Goal: Task Accomplishment & Management: Use online tool/utility

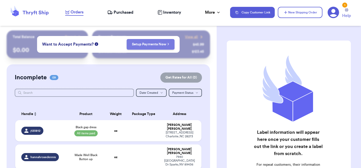
click at [153, 47] on button "Setup Payments Now" at bounding box center [151, 44] width 48 height 11
click at [154, 46] on link "Setup Payments Now" at bounding box center [150, 44] width 37 height 5
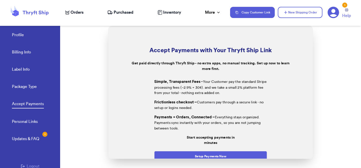
click at [34, 14] on icon at bounding box center [36, 13] width 26 height 5
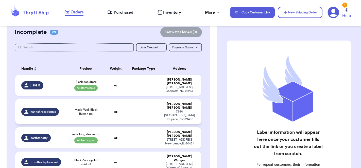
scroll to position [46, 0]
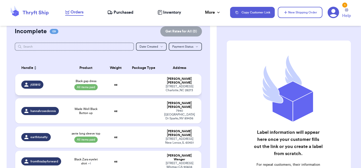
click at [143, 94] on td at bounding box center [143, 84] width 33 height 21
select select "paid"
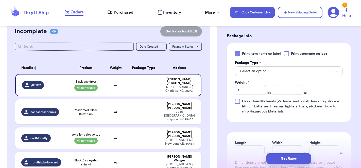
scroll to position [213, 0]
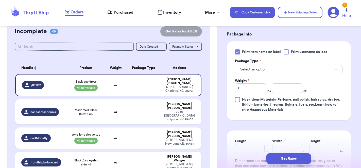
click at [259, 72] on span "Select an option" at bounding box center [253, 69] width 26 height 5
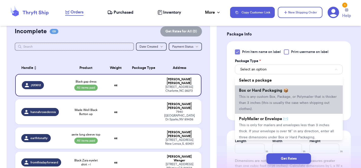
click at [276, 101] on li "Box or Hard Packaging 📦 This is any custom Box, Package, or Polymailer that is …" at bounding box center [289, 100] width 108 height 28
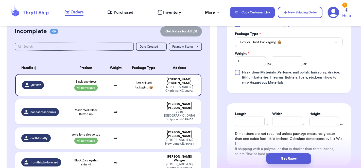
scroll to position [240, 0]
click at [286, 66] on input "number" at bounding box center [287, 61] width 31 height 10
type input "10.6"
click at [251, 126] on input "Length" at bounding box center [250, 121] width 30 height 10
type input "8.5"
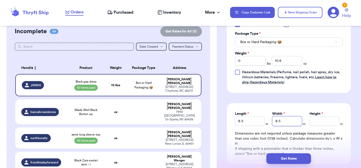
type input "8.5"
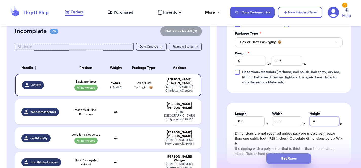
type input "4"
click at [285, 160] on button "Get Rates" at bounding box center [288, 159] width 45 height 11
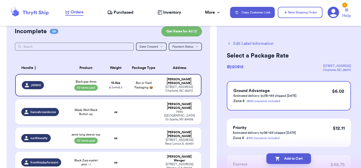
click at [285, 160] on button "Add to Cart" at bounding box center [288, 159] width 45 height 11
checkbox input "true"
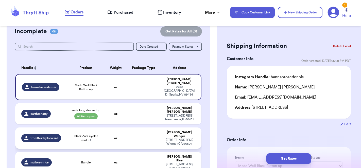
scroll to position [69, 0]
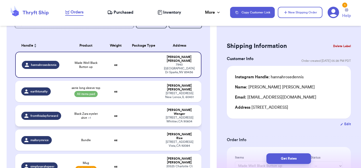
click at [146, 112] on td at bounding box center [143, 115] width 33 height 21
type input "Black Zara eyelet shirt"
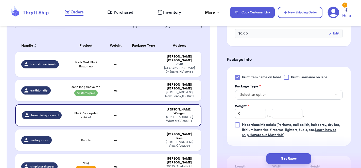
scroll to position [211, 0]
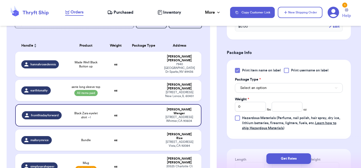
click at [278, 89] on button "Select an option" at bounding box center [289, 88] width 108 height 10
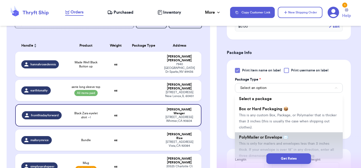
click at [264, 138] on span "PolyMailer or Envelope ✉️" at bounding box center [263, 137] width 49 height 4
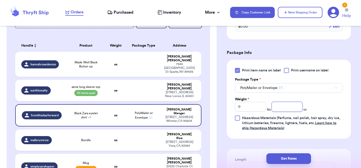
click at [288, 108] on input "number" at bounding box center [287, 107] width 31 height 10
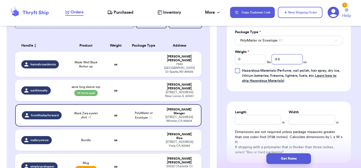
scroll to position [264, 0]
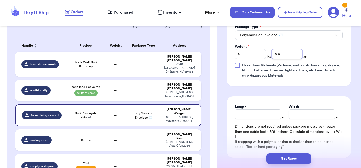
type input "9.6"
click at [252, 119] on input "Length" at bounding box center [258, 115] width 46 height 10
type input "8.5"
type input "9.5"
click at [295, 157] on button "Get Rates" at bounding box center [288, 159] width 45 height 11
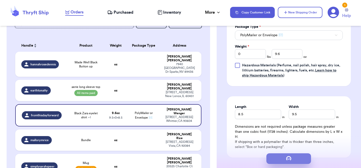
scroll to position [0, 0]
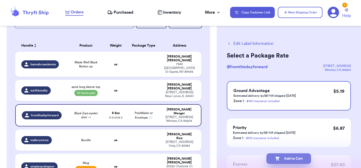
click at [295, 157] on button "Add to Cart" at bounding box center [288, 159] width 45 height 11
checkbox input "true"
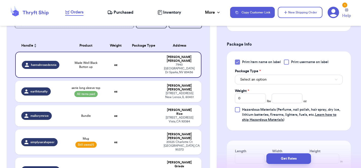
scroll to position [203, 0]
click at [270, 79] on button "Select an option" at bounding box center [289, 79] width 108 height 10
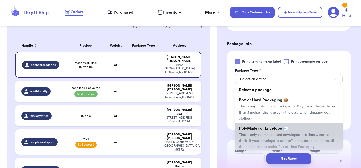
click at [259, 135] on span "This is only for mailers and envelopes less than 3 inches thick. If your envelo…" at bounding box center [286, 141] width 95 height 16
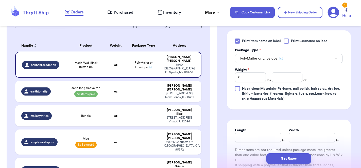
scroll to position [224, 0]
click at [282, 79] on input "number" at bounding box center [287, 77] width 31 height 10
type input "5.5"
click at [248, 148] on div "Dimensions are not required unless package measures greater than one cubic foot…" at bounding box center [289, 159] width 108 height 25
click at [248, 142] on input "Length" at bounding box center [258, 138] width 46 height 10
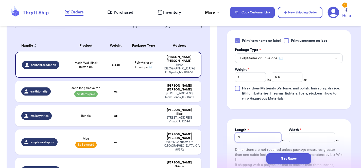
type input "9"
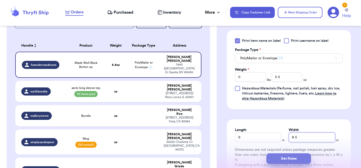
type input "8.5"
click at [296, 156] on button "Get Rates" at bounding box center [288, 159] width 45 height 11
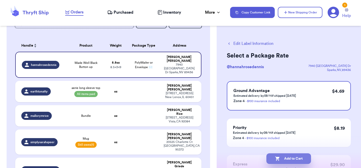
click at [296, 158] on button "Add to Cart" at bounding box center [288, 159] width 45 height 11
checkbox input "true"
select select "paid"
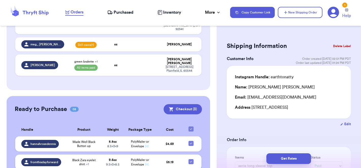
scroll to position [182, 0]
